Goal: Communication & Community: Answer question/provide support

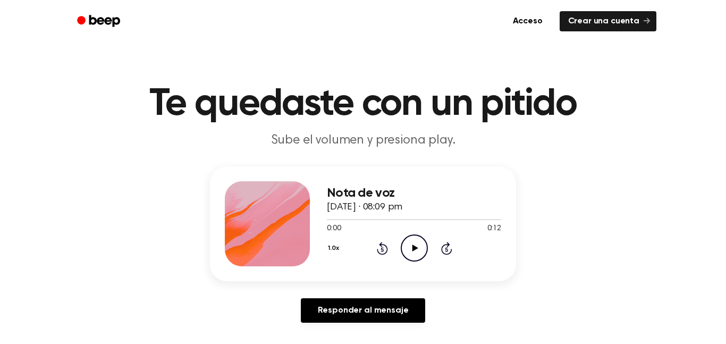
click at [410, 245] on icon "Play Audio" at bounding box center [414, 248] width 27 height 27
click at [409, 255] on icon "Pause Audio" at bounding box center [414, 248] width 27 height 27
click at [401, 243] on icon "Play Audio" at bounding box center [414, 248] width 27 height 27
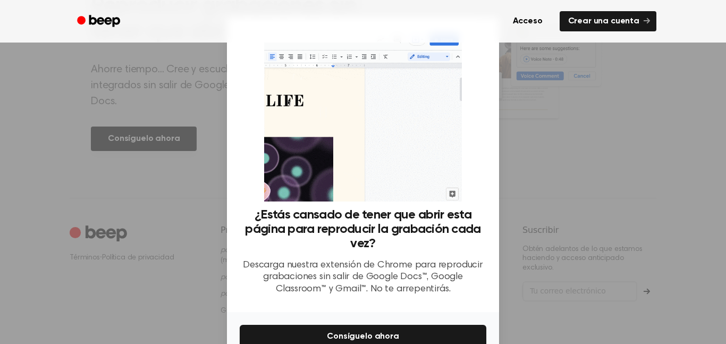
scroll to position [529, 0]
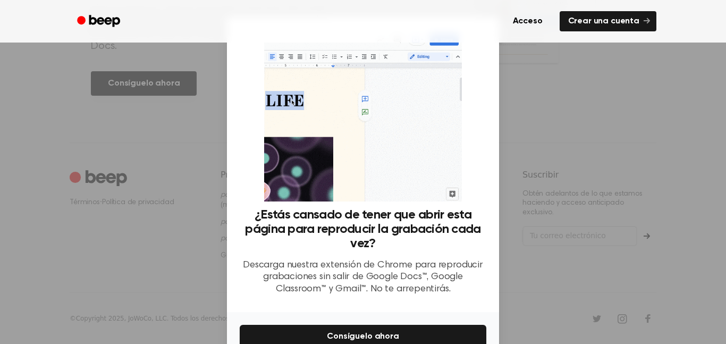
click at [588, 152] on div at bounding box center [363, 172] width 726 height 344
click at [584, 150] on div at bounding box center [363, 172] width 726 height 344
click at [536, 17] on font "Acceso" at bounding box center [528, 21] width 30 height 9
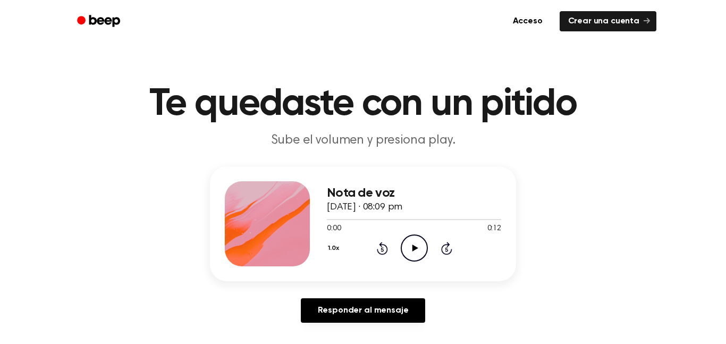
click at [421, 241] on icon "Play Audio" at bounding box center [414, 248] width 27 height 27
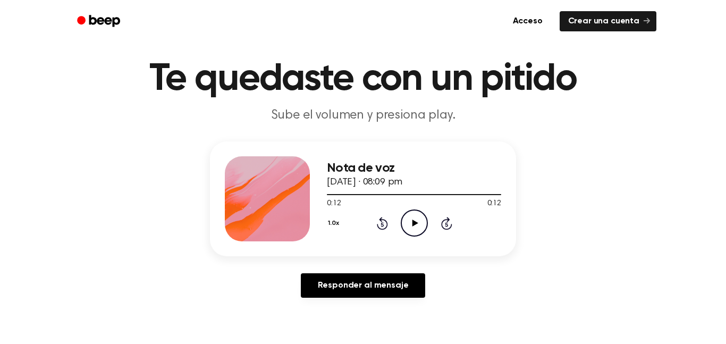
scroll to position [27, 0]
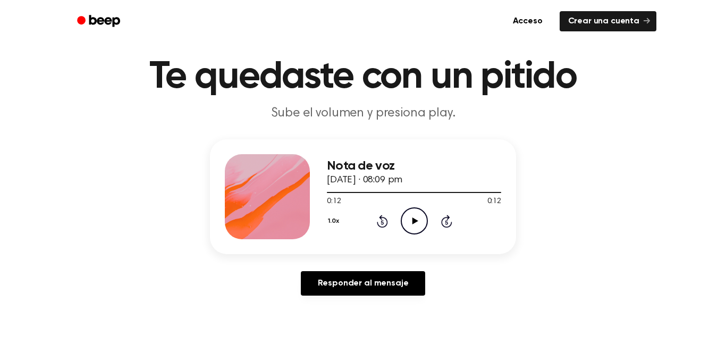
click at [416, 220] on icon "Play Audio" at bounding box center [414, 220] width 27 height 27
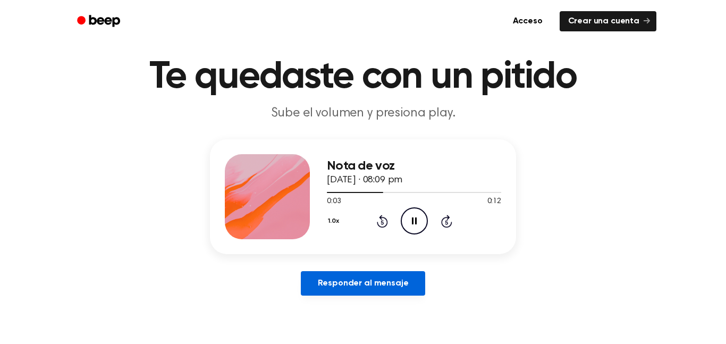
click at [398, 281] on font "Responder al mensaje" at bounding box center [363, 283] width 91 height 9
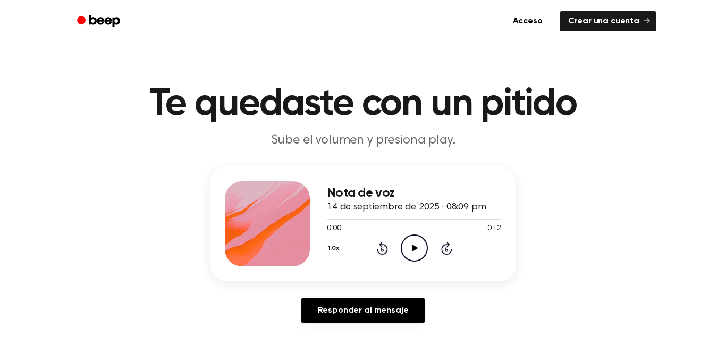
click at [449, 253] on icon at bounding box center [446, 248] width 11 height 13
click at [421, 251] on icon "Play Audio" at bounding box center [414, 248] width 27 height 27
click at [411, 254] on icon "Play Audio" at bounding box center [414, 248] width 27 height 27
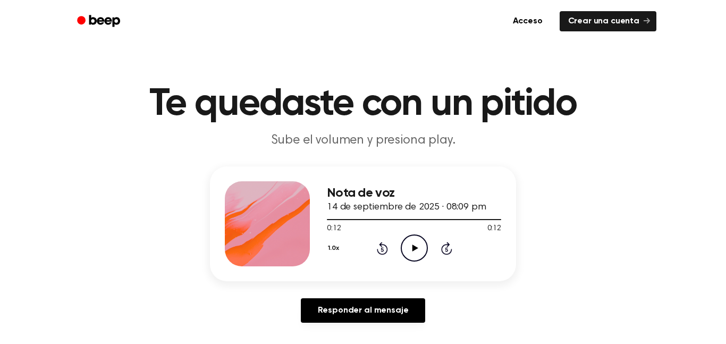
click at [411, 254] on icon "Play Audio" at bounding box center [414, 248] width 27 height 27
click at [433, 266] on div "Nota de voz 14 de septiembre de 2025 · 08:09 pm 0:00 0:12 Su navegador no sopor…" at bounding box center [414, 223] width 174 height 85
click at [412, 240] on icon "Play Audio" at bounding box center [414, 248] width 27 height 27
click at [383, 249] on icon "Rewind 5 seconds" at bounding box center [383, 248] width 12 height 14
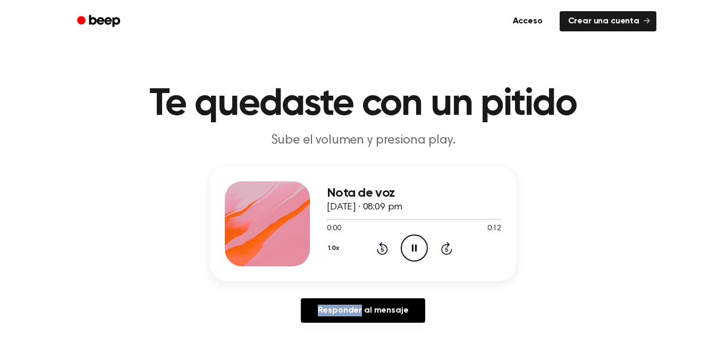
click at [383, 249] on icon "Rewind 5 seconds" at bounding box center [383, 248] width 12 height 14
click at [416, 248] on icon at bounding box center [415, 248] width 6 height 7
click at [414, 243] on icon "Play Audio" at bounding box center [414, 248] width 27 height 27
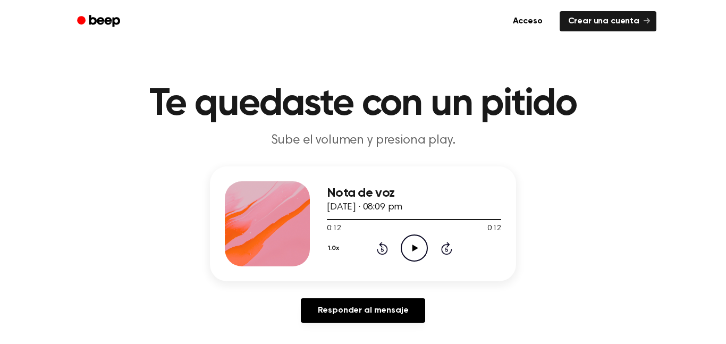
click at [412, 253] on icon "Play Audio" at bounding box center [414, 248] width 27 height 27
click at [418, 254] on icon "Play Audio" at bounding box center [414, 248] width 27 height 27
click at [409, 254] on icon "Play Audio" at bounding box center [414, 248] width 27 height 27
click at [411, 254] on icon "Pause Audio" at bounding box center [414, 248] width 27 height 27
click at [405, 246] on icon "Play Audio" at bounding box center [414, 248] width 27 height 27
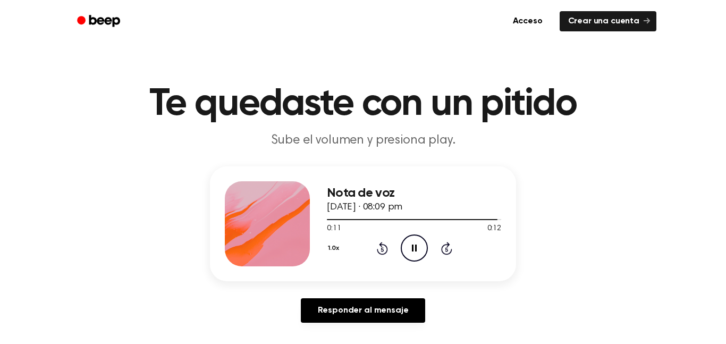
click at [412, 247] on icon "Pause Audio" at bounding box center [414, 248] width 27 height 27
click at [409, 248] on icon "Play Audio" at bounding box center [414, 248] width 27 height 27
click at [382, 249] on icon at bounding box center [382, 249] width 3 height 4
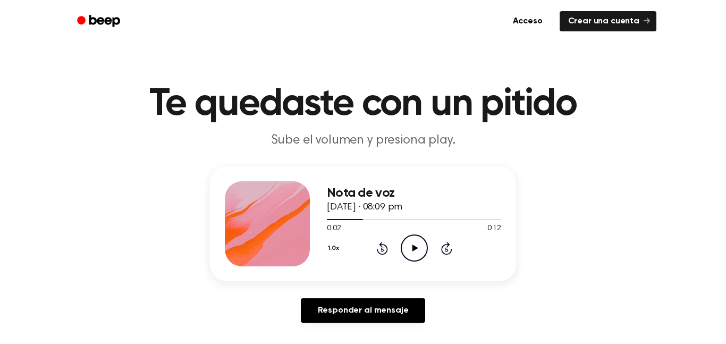
click at [381, 252] on icon "Rewind 5 seconds" at bounding box center [383, 248] width 12 height 14
click at [382, 249] on icon at bounding box center [382, 249] width 3 height 4
click at [415, 256] on icon "Play Audio" at bounding box center [414, 248] width 27 height 27
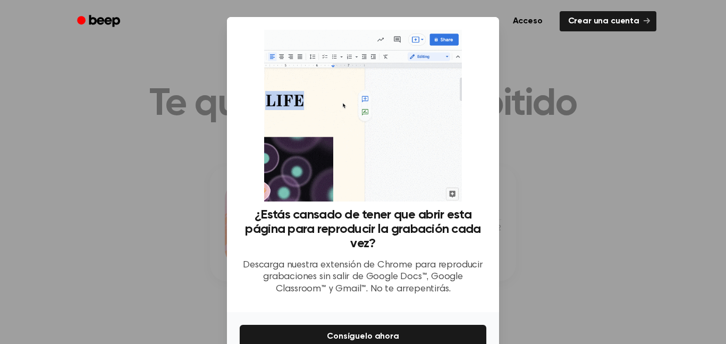
click at [597, 158] on div at bounding box center [363, 172] width 726 height 344
click at [647, 21] on icon at bounding box center [647, 21] width 6 height 6
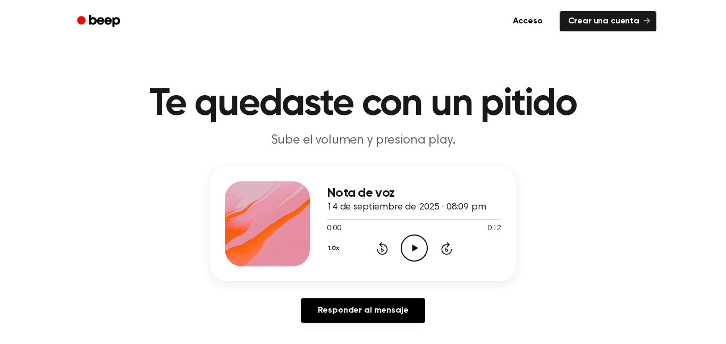
click at [416, 248] on icon at bounding box center [415, 248] width 6 height 7
click at [379, 247] on icon "Rewind 5 seconds" at bounding box center [383, 248] width 12 height 14
click at [379, 246] on icon "Rewind 5 seconds" at bounding box center [383, 248] width 12 height 14
click at [413, 247] on icon at bounding box center [415, 248] width 6 height 7
click at [412, 249] on icon "Pause Audio" at bounding box center [414, 248] width 27 height 27
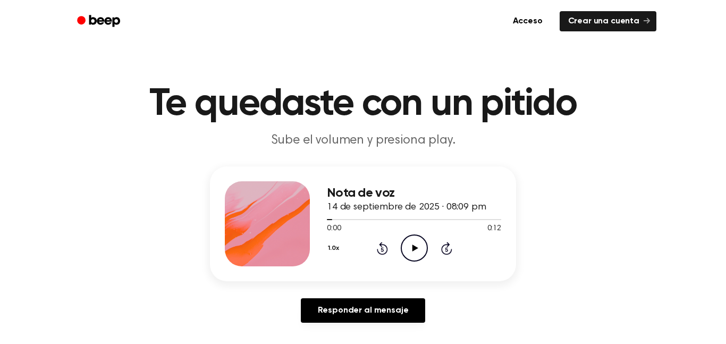
click at [416, 248] on icon at bounding box center [415, 248] width 6 height 7
click at [382, 249] on icon at bounding box center [382, 249] width 3 height 4
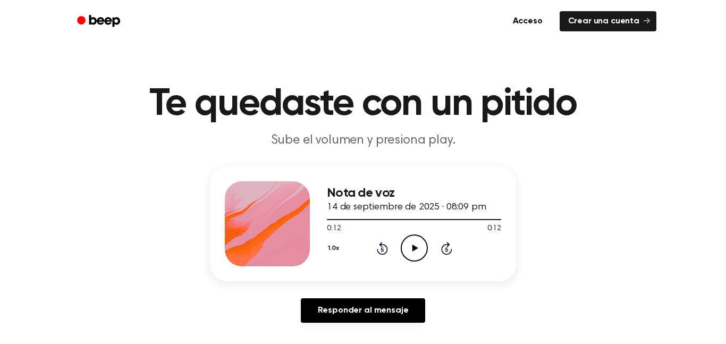
click at [415, 250] on icon at bounding box center [415, 248] width 6 height 7
click at [414, 257] on icon "Play Audio" at bounding box center [414, 248] width 27 height 27
click at [415, 253] on icon "Play Audio" at bounding box center [414, 248] width 27 height 27
click at [423, 254] on icon "Play Audio" at bounding box center [414, 248] width 27 height 27
click at [409, 262] on icon "Play Audio" at bounding box center [414, 248] width 27 height 27
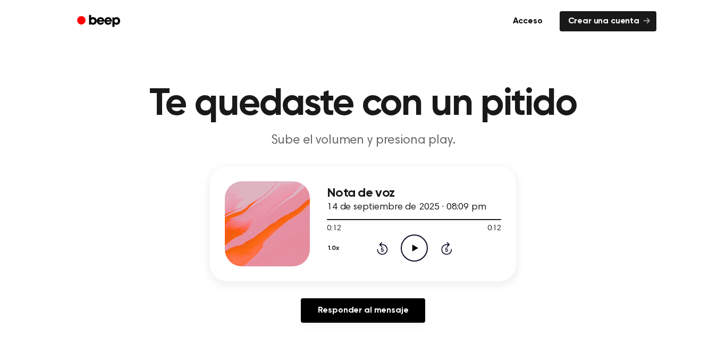
click at [412, 249] on icon "Play Audio" at bounding box center [414, 248] width 27 height 27
click at [413, 255] on icon "Pause Audio" at bounding box center [414, 248] width 27 height 27
click at [413, 247] on icon at bounding box center [415, 248] width 6 height 7
click at [421, 249] on icon "Play Audio" at bounding box center [414, 248] width 27 height 27
click at [450, 253] on icon at bounding box center [446, 248] width 11 height 13
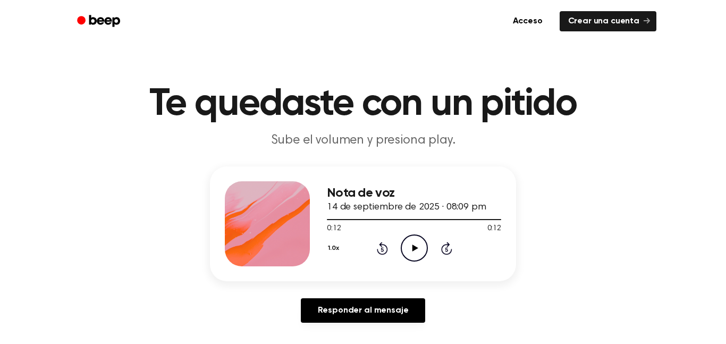
click at [447, 250] on icon "Skip 5 seconds" at bounding box center [447, 248] width 12 height 14
click at [447, 249] on icon at bounding box center [446, 249] width 3 height 4
click at [614, 147] on header "Te quedaste con un pitido Sube el volumen y presiona play." at bounding box center [363, 117] width 701 height 64
